Goal: Task Accomplishment & Management: Complete application form

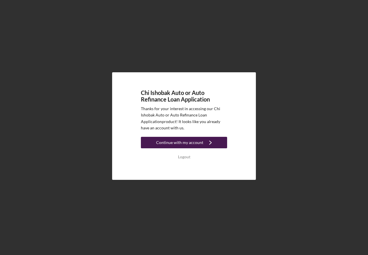
click at [183, 145] on div "Continue with my account" at bounding box center [179, 142] width 47 height 11
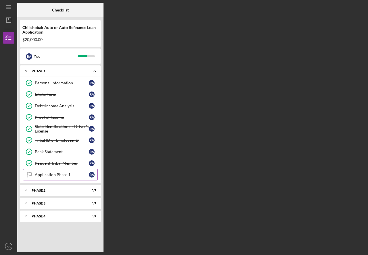
click at [85, 174] on div "Application Phase 1" at bounding box center [62, 175] width 54 height 5
